Goal: Task Accomplishment & Management: Manage account settings

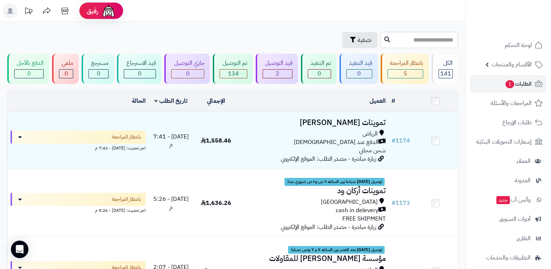
click at [491, 86] on link "الطلبات 1" at bounding box center [509, 83] width 77 height 17
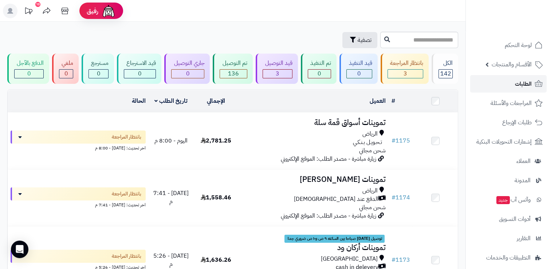
click at [518, 82] on span "الطلبات" at bounding box center [523, 84] width 17 height 10
